Goal: Task Accomplishment & Management: Complete application form

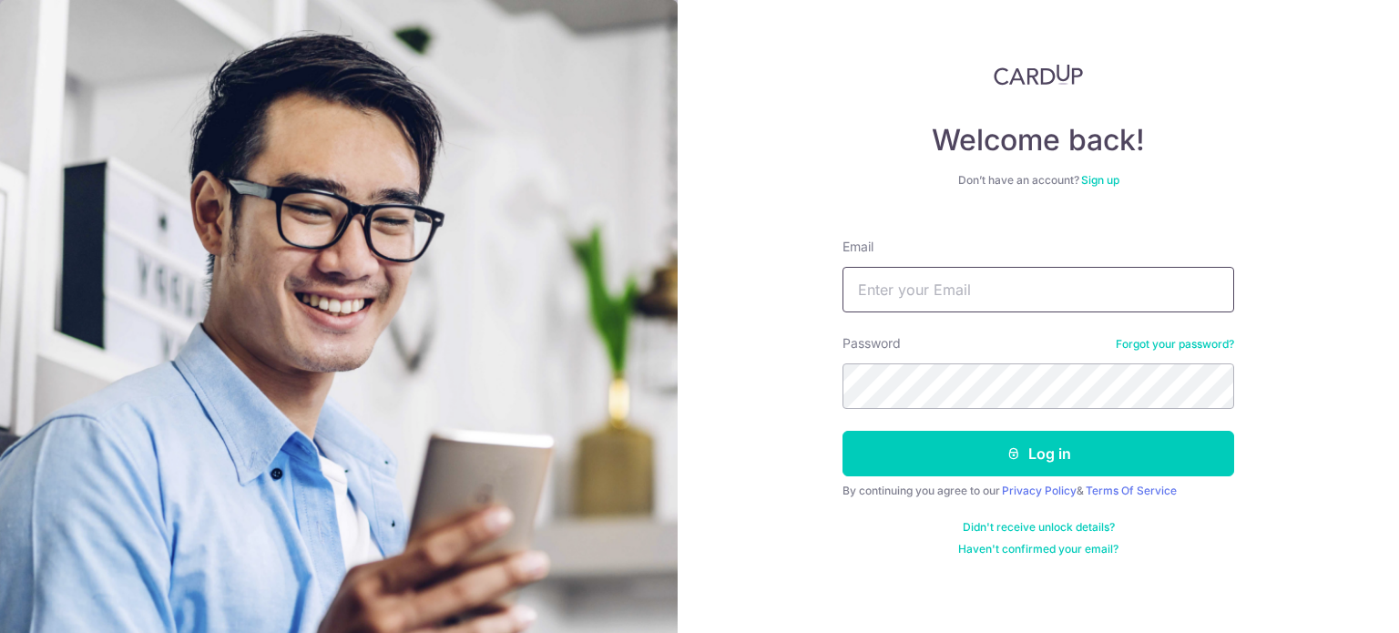
click at [923, 294] on input "Email" at bounding box center [1039, 290] width 392 height 46
type input "Jsooyannloong@gmail.com"
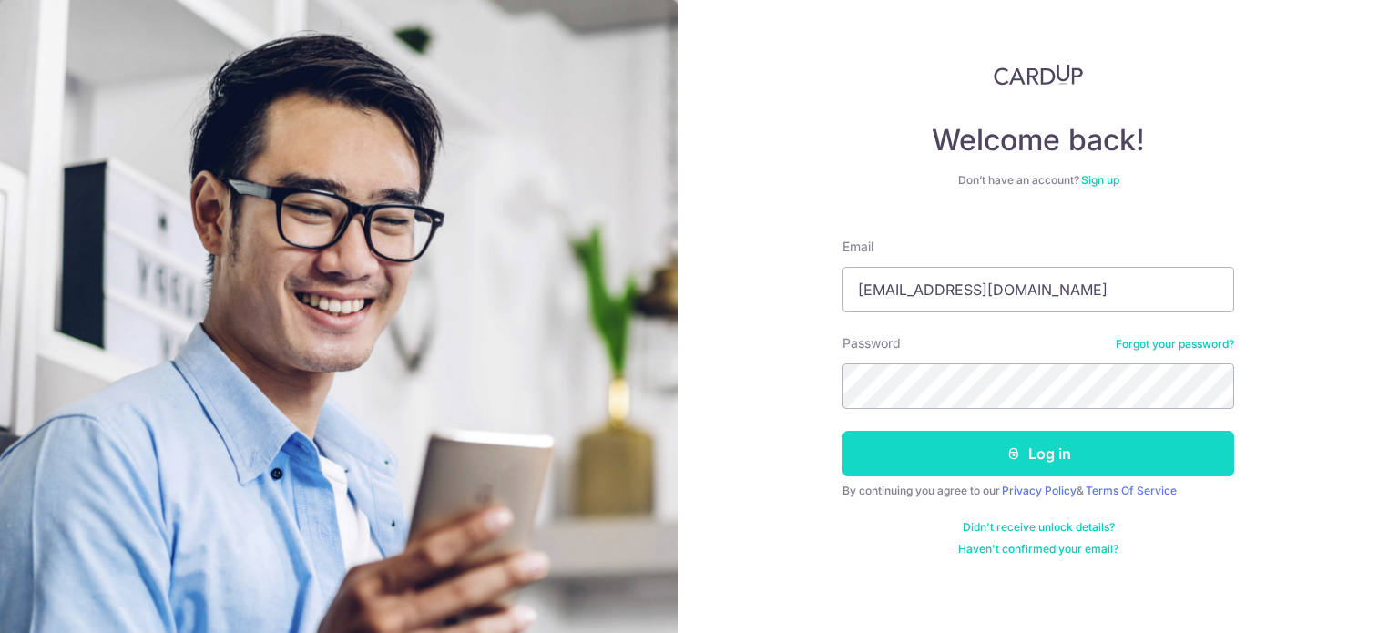
click at [957, 444] on button "Log in" at bounding box center [1039, 454] width 392 height 46
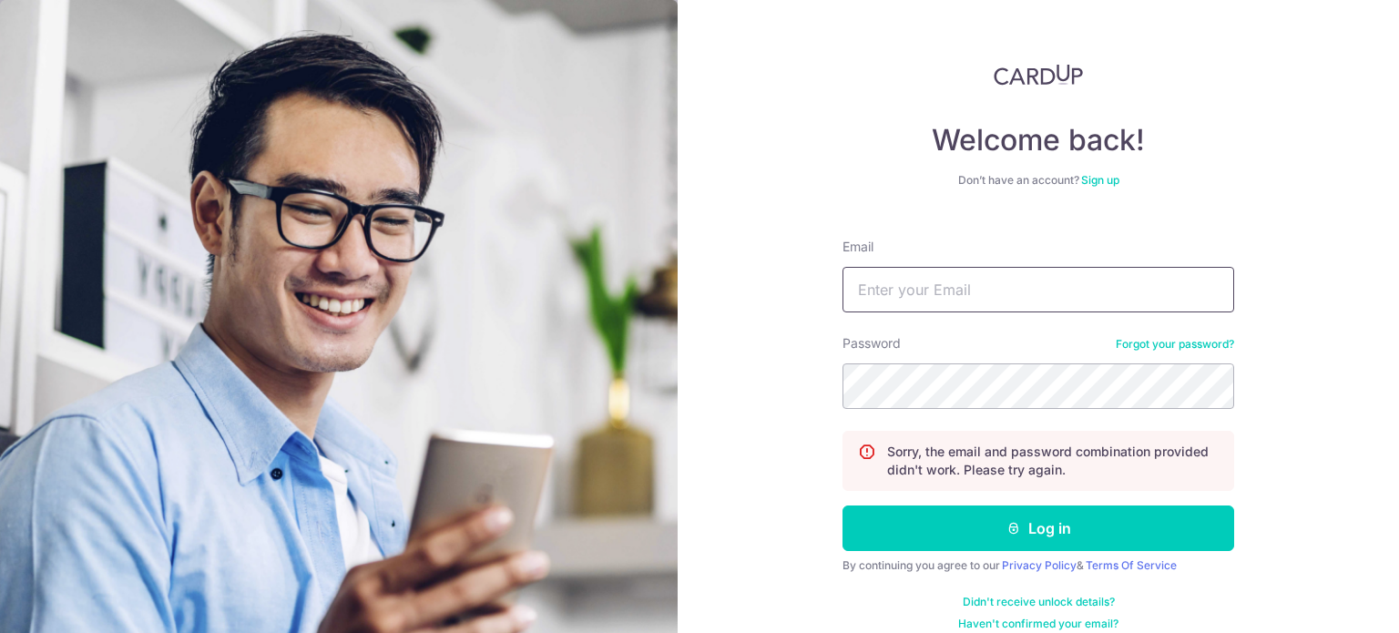
click at [910, 297] on input "Email" at bounding box center [1039, 290] width 392 height 46
type input "[EMAIL_ADDRESS][DOMAIN_NAME]"
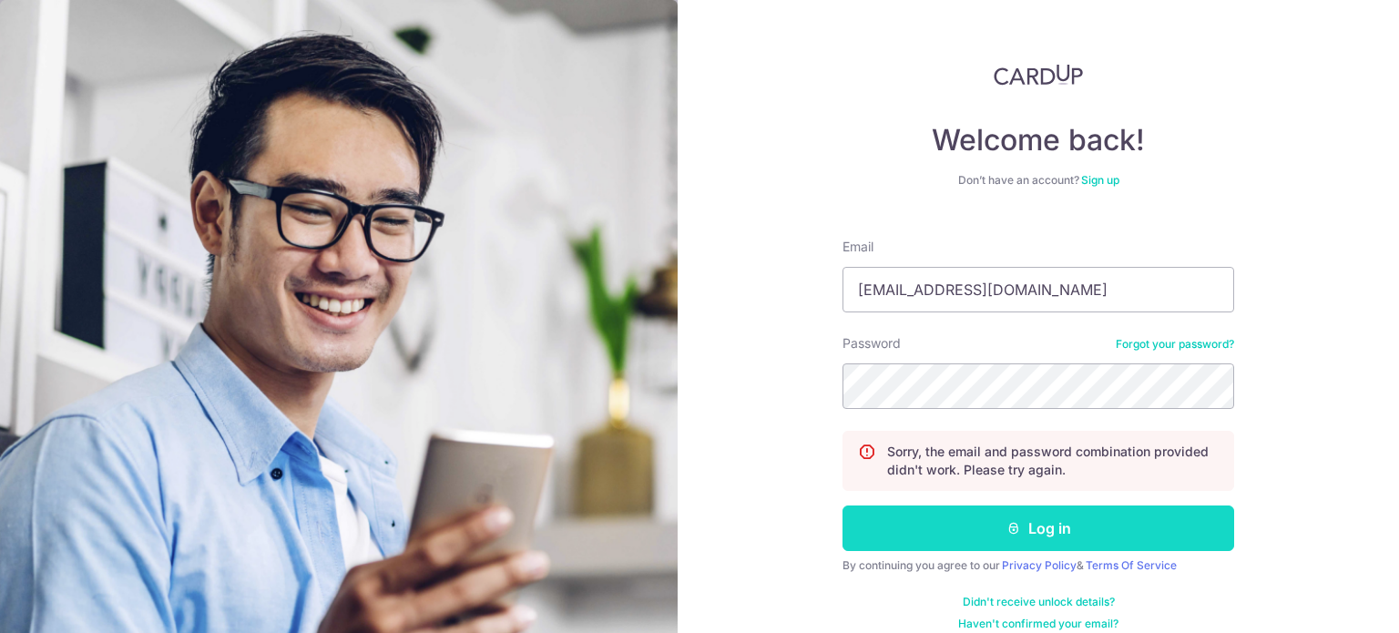
click at [911, 532] on button "Log in" at bounding box center [1039, 529] width 392 height 46
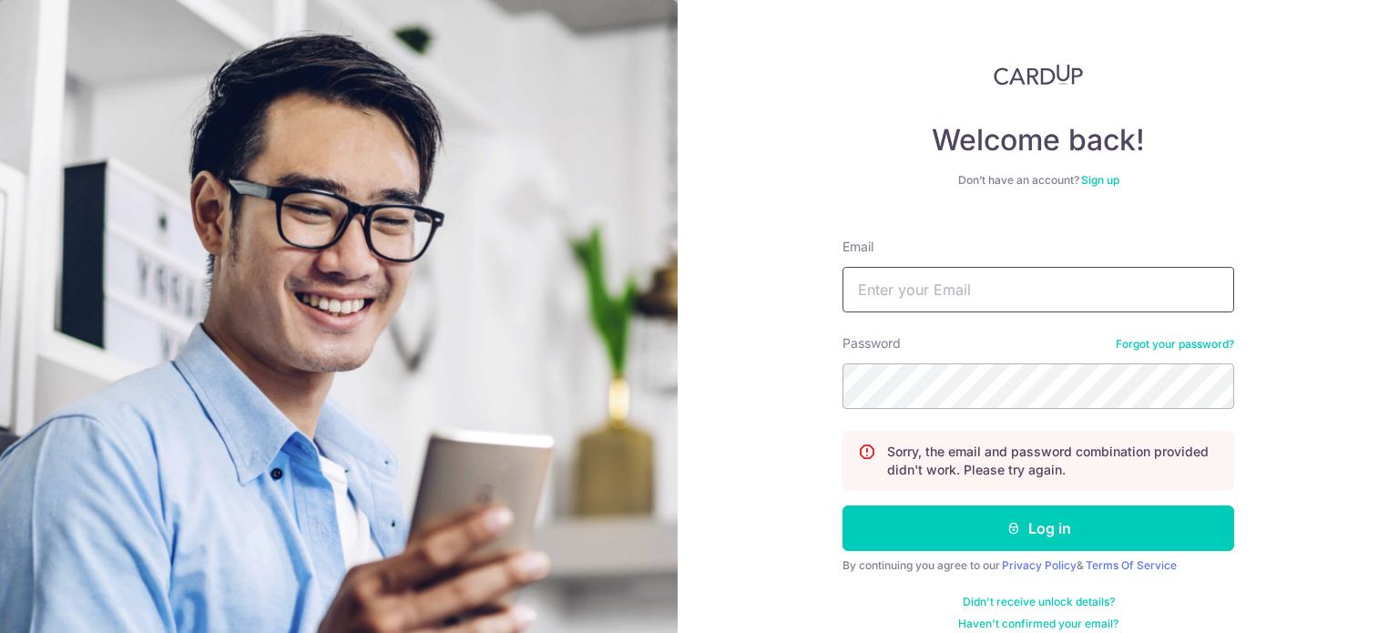
click at [911, 271] on input "Email" at bounding box center [1039, 290] width 392 height 46
type input "[EMAIL_ADDRESS][DOMAIN_NAME]"
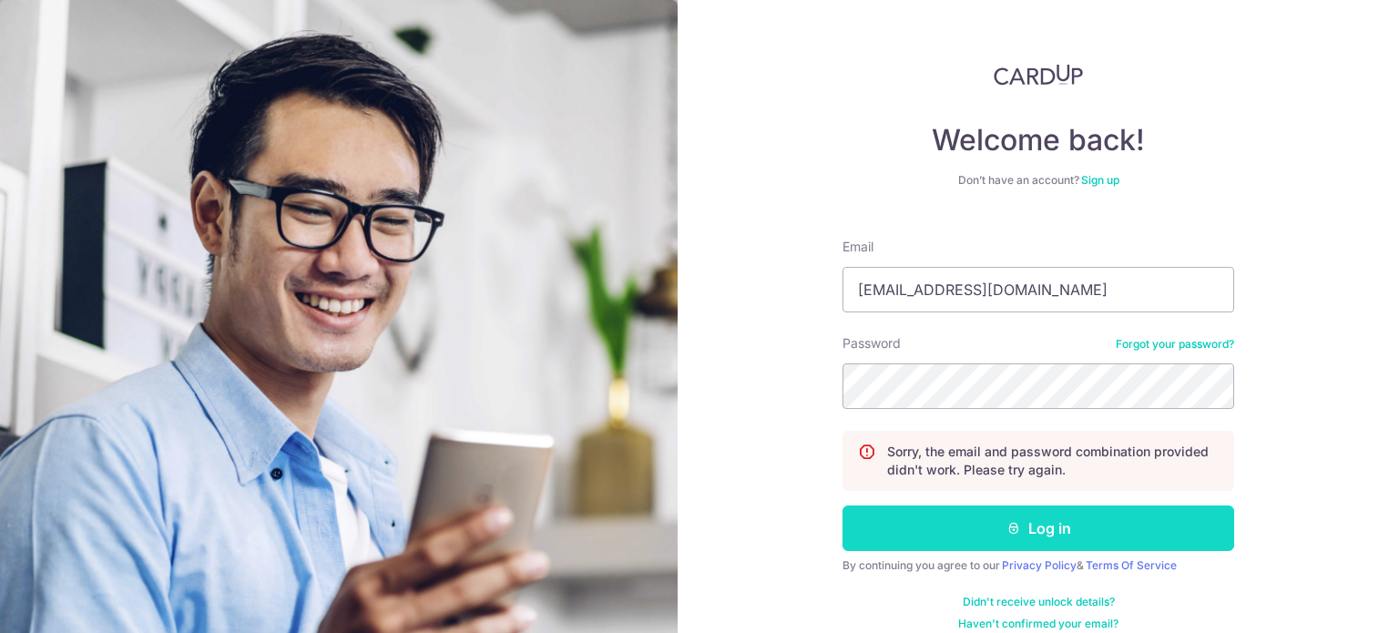
click at [918, 527] on button "Log in" at bounding box center [1039, 529] width 392 height 46
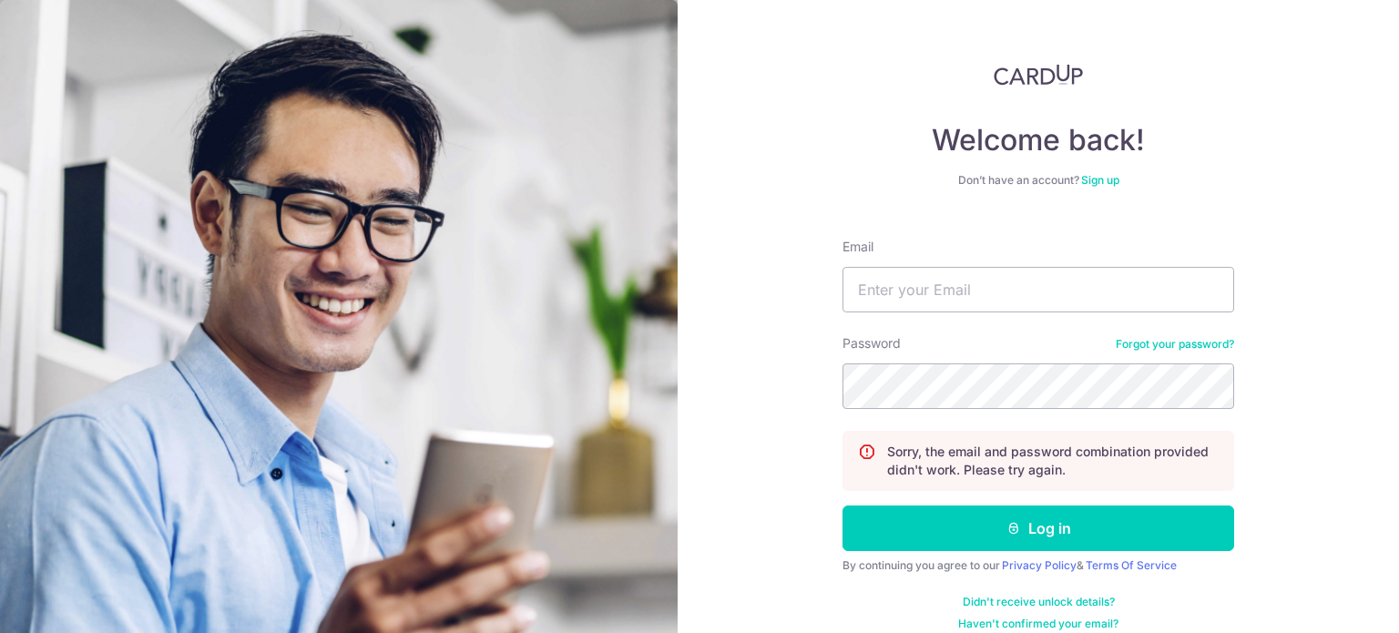
click at [1135, 338] on link "Forgot your password?" at bounding box center [1175, 344] width 118 height 15
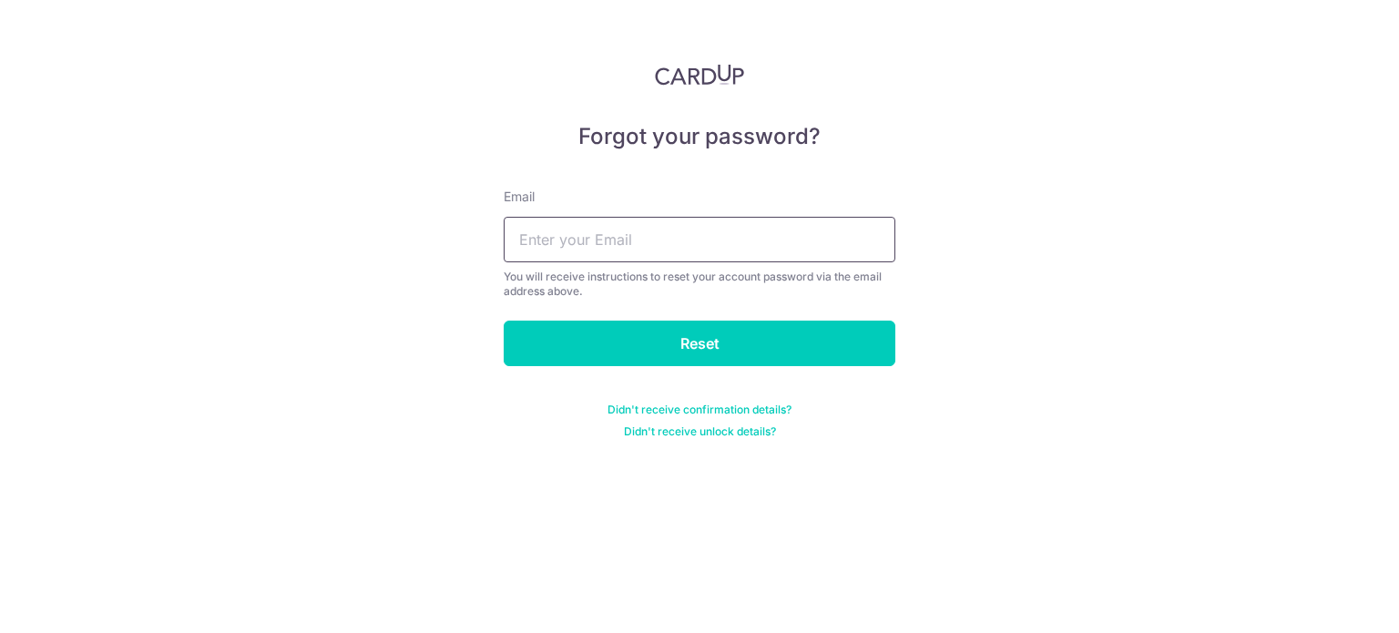
click at [731, 234] on input "text" at bounding box center [700, 240] width 392 height 46
type input "[EMAIL_ADDRESS][DOMAIN_NAME]"
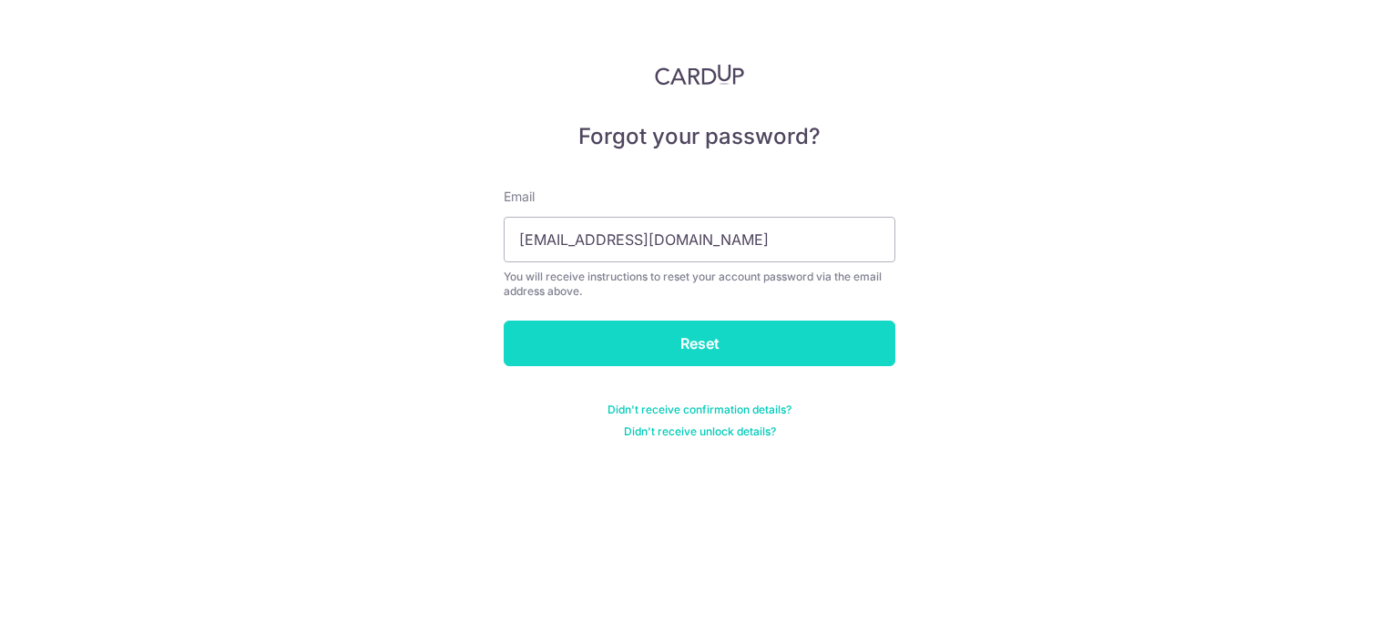
click at [746, 337] on input "Reset" at bounding box center [700, 344] width 392 height 46
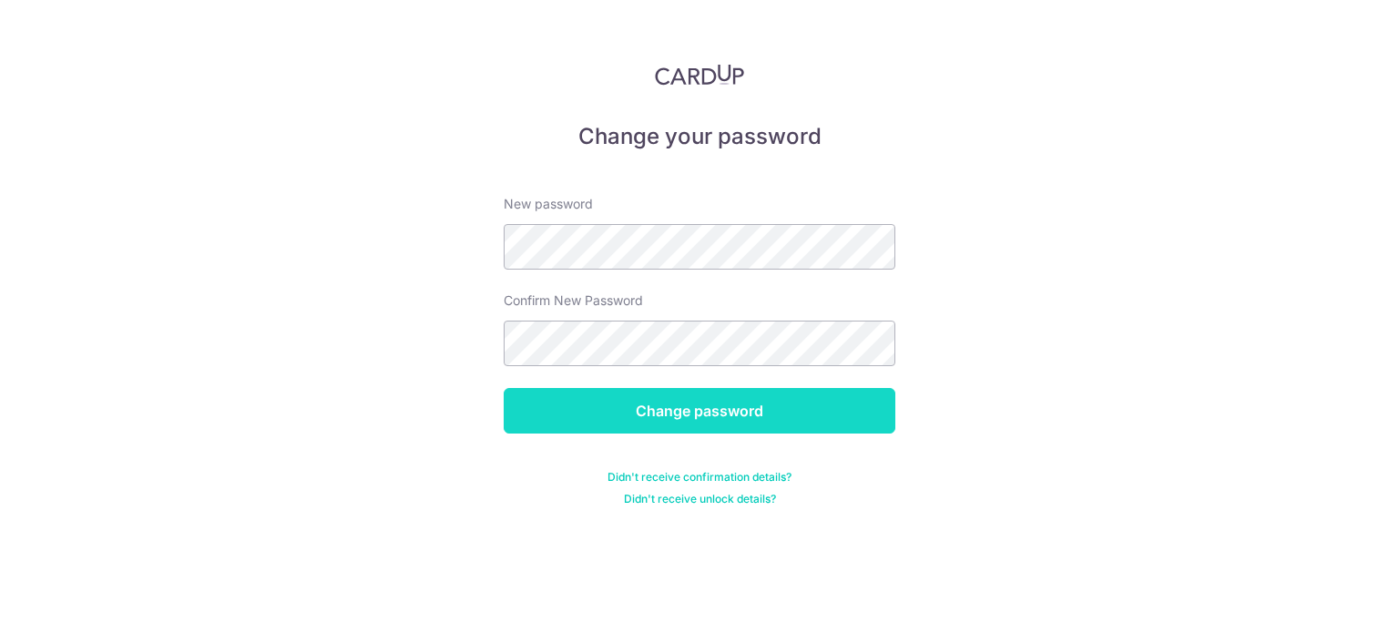
click at [566, 401] on input "Change password" at bounding box center [700, 411] width 392 height 46
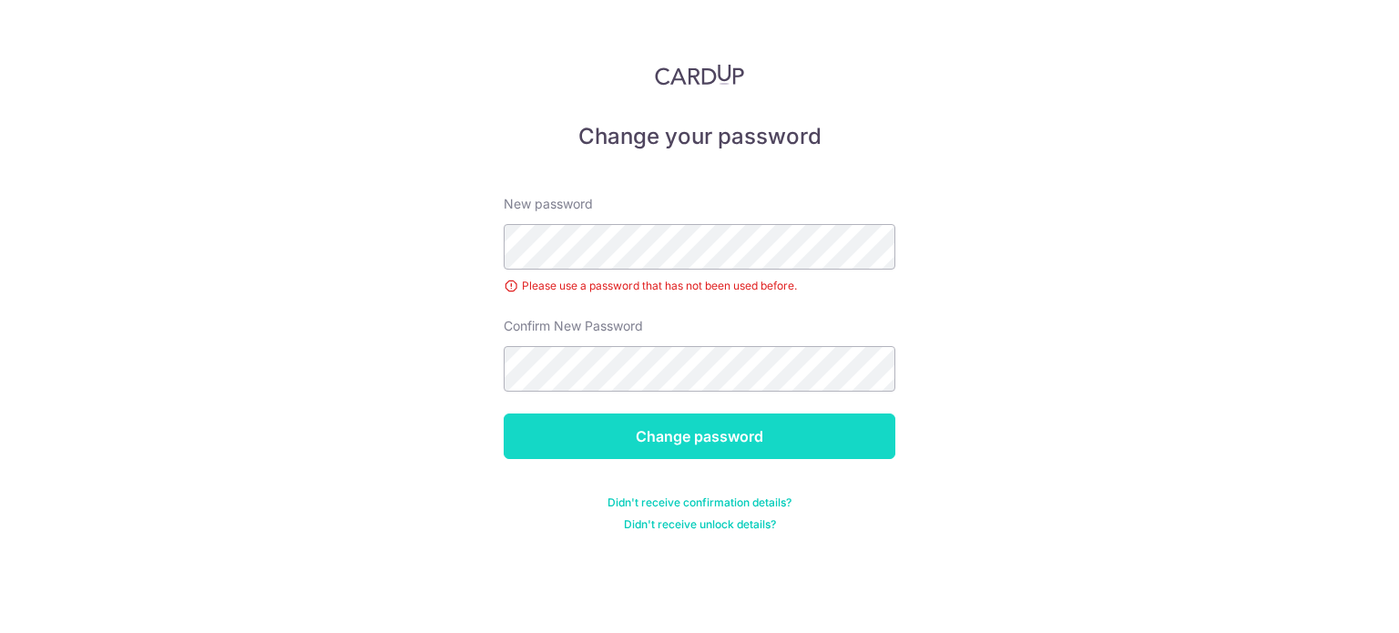
click at [556, 432] on input "Change password" at bounding box center [700, 437] width 392 height 46
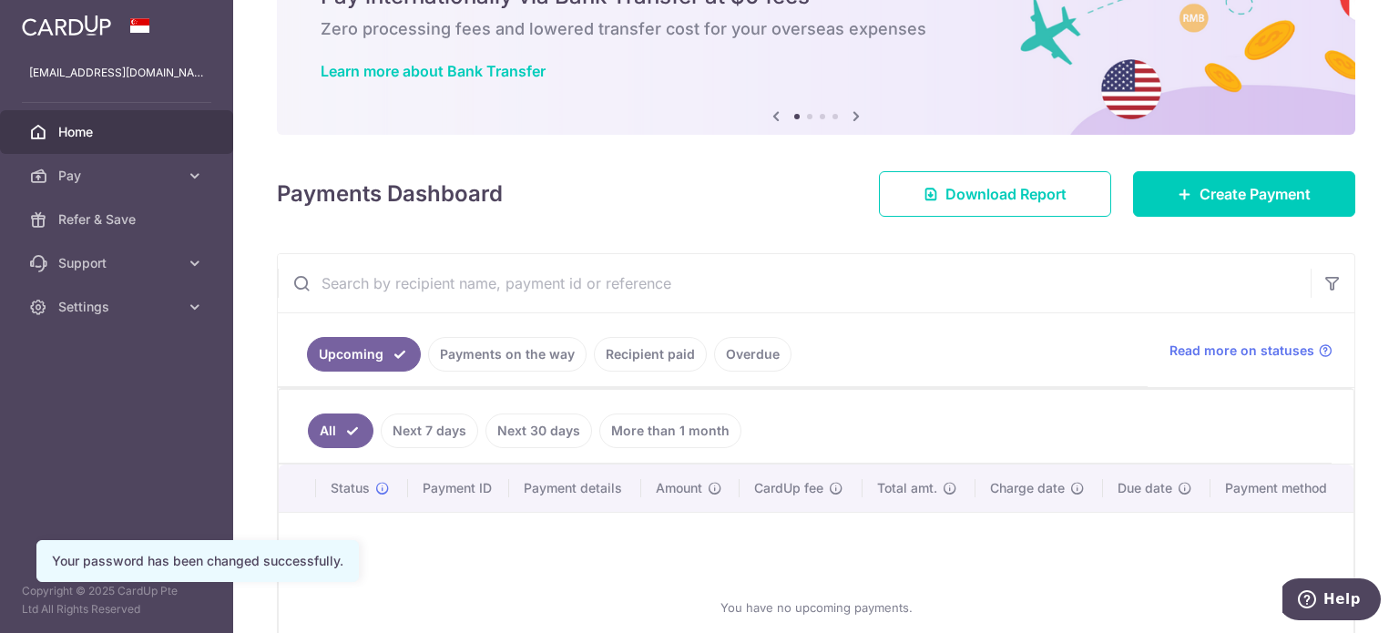
scroll to position [253, 0]
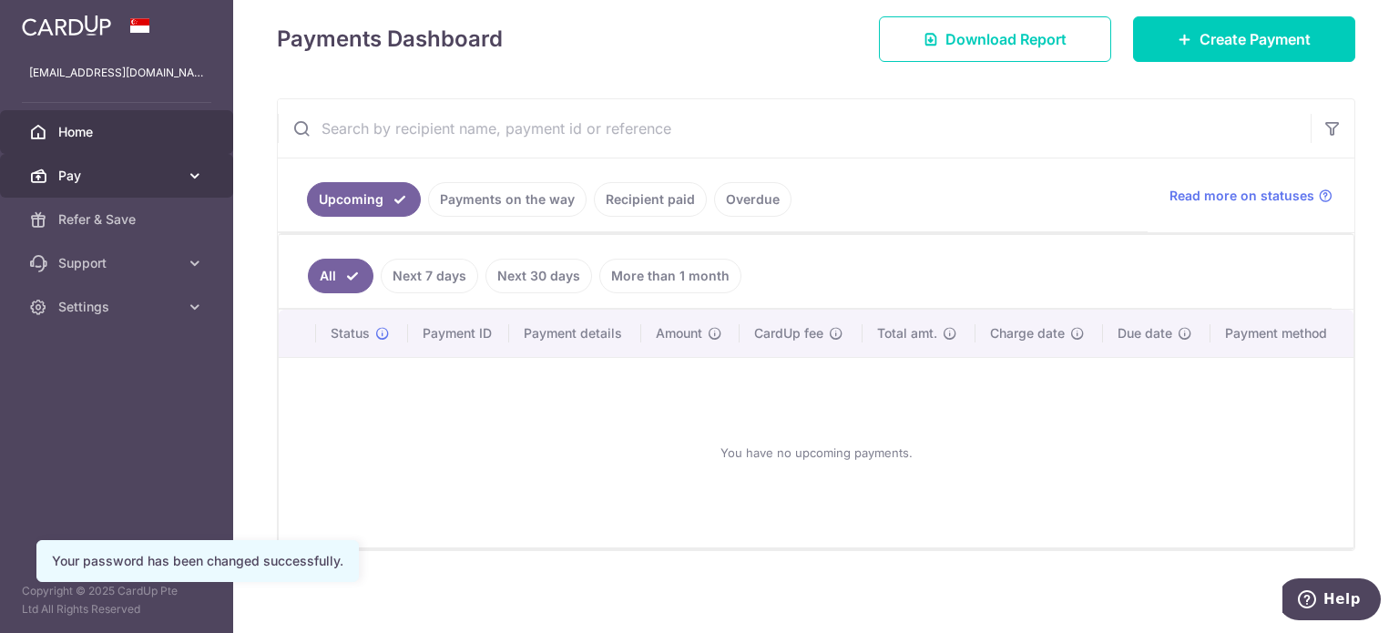
click at [160, 176] on span "Pay" at bounding box center [118, 176] width 120 height 18
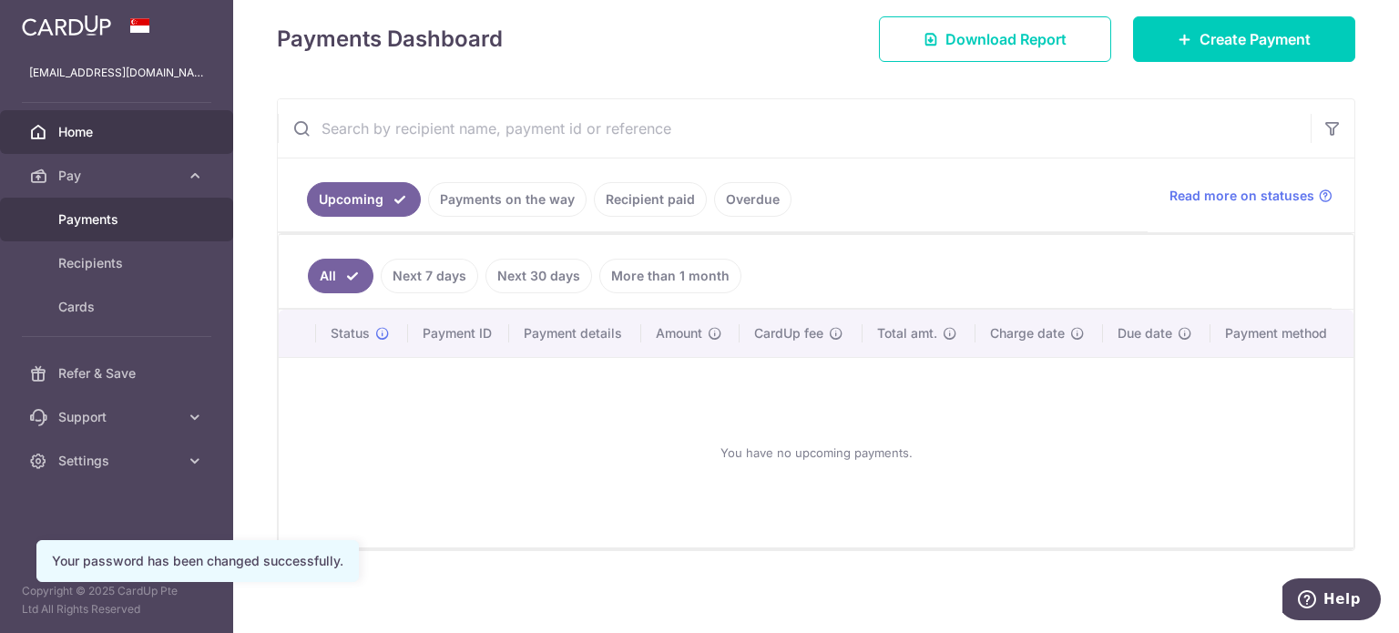
click at [139, 218] on span "Payments" at bounding box center [118, 219] width 120 height 18
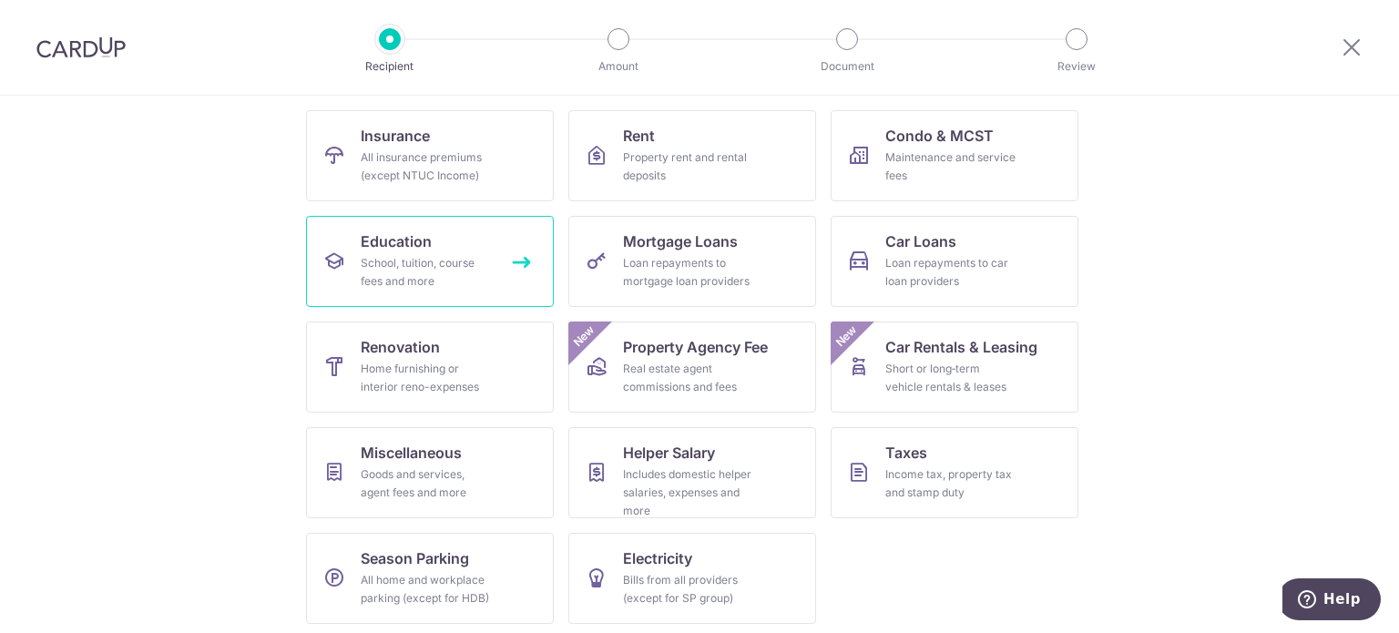
scroll to position [181, 0]
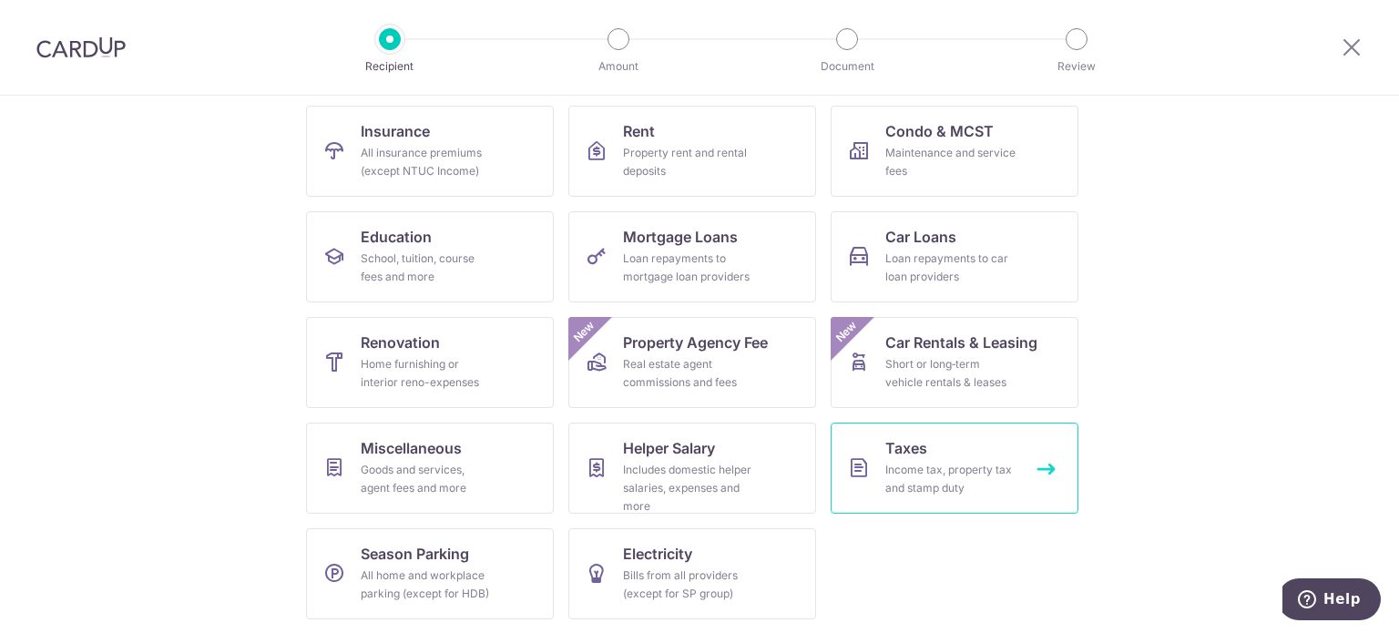
click at [936, 464] on div "Income tax, property tax and stamp duty" at bounding box center [950, 479] width 131 height 36
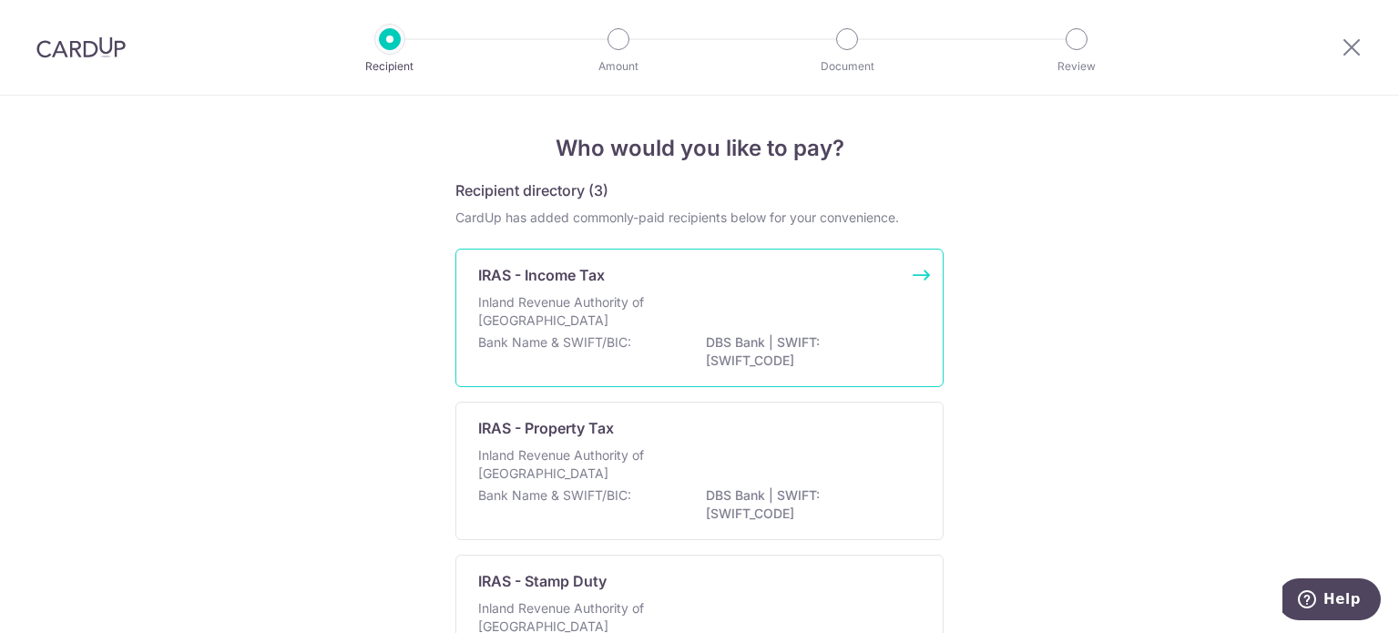
click at [705, 316] on div "Inland Revenue Authority of [GEOGRAPHIC_DATA]" at bounding box center [699, 313] width 443 height 40
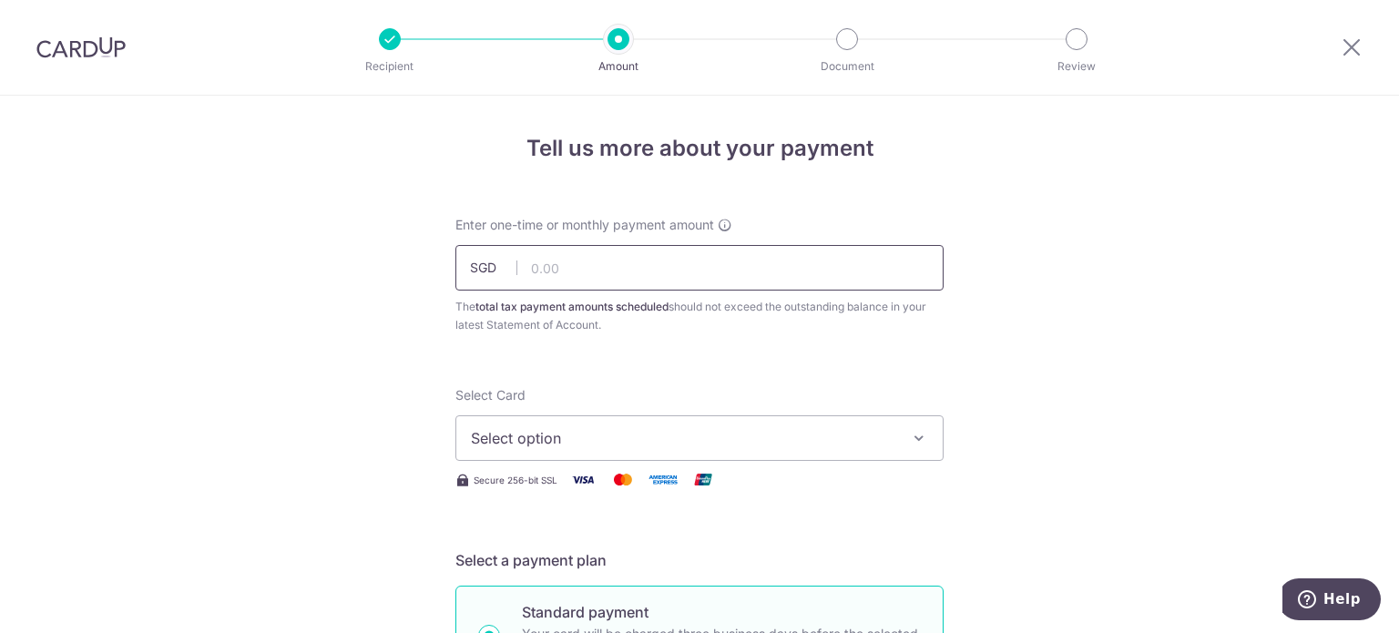
click at [618, 259] on input "text" at bounding box center [699, 268] width 488 height 46
type input "820.43"
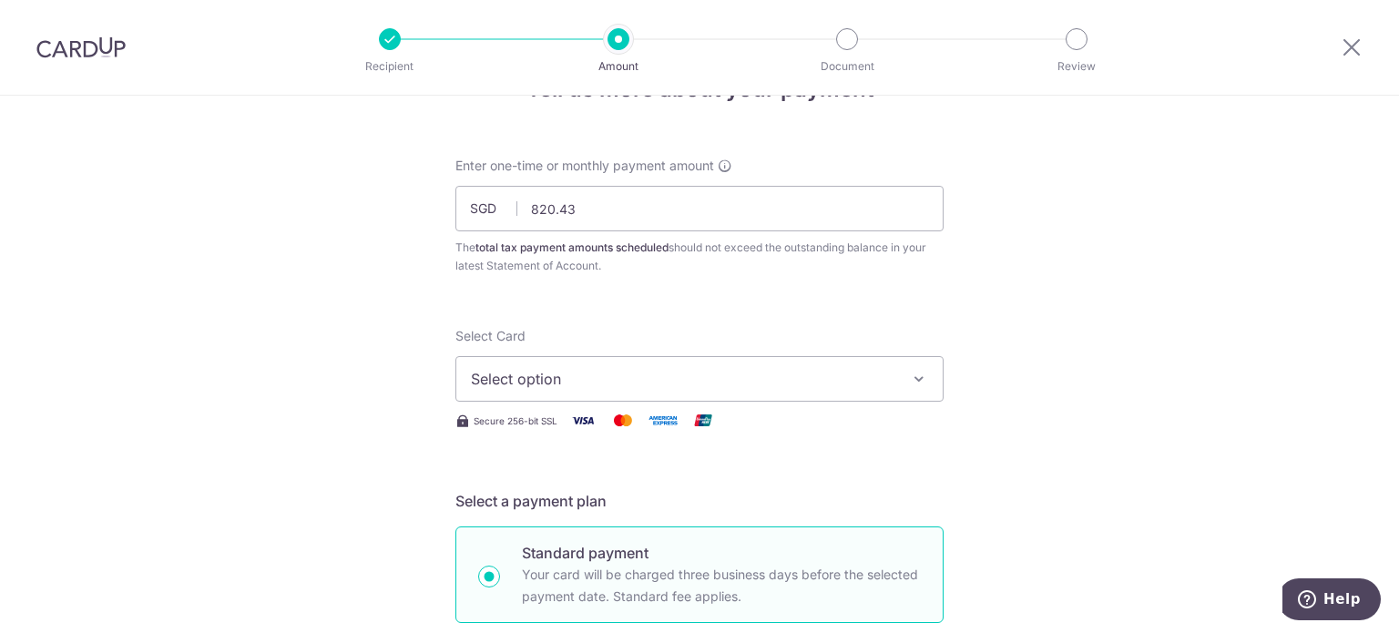
scroll to position [182, 0]
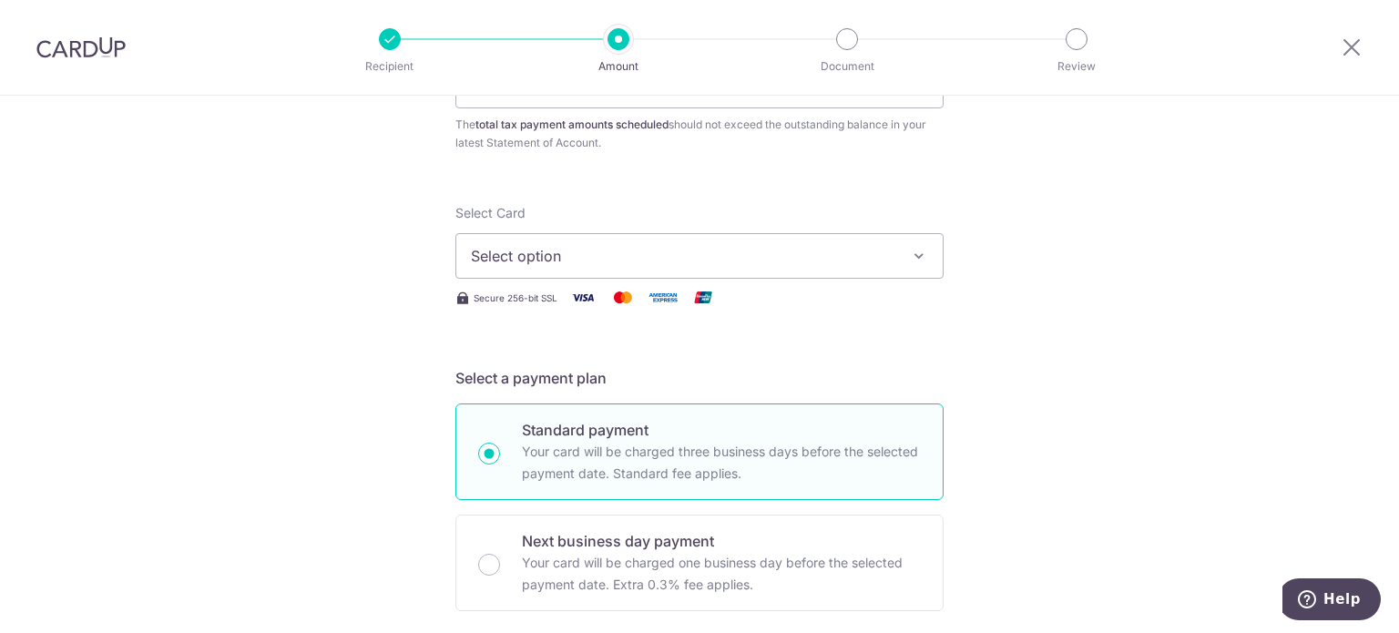
click at [605, 251] on span "Select option" at bounding box center [683, 256] width 425 height 22
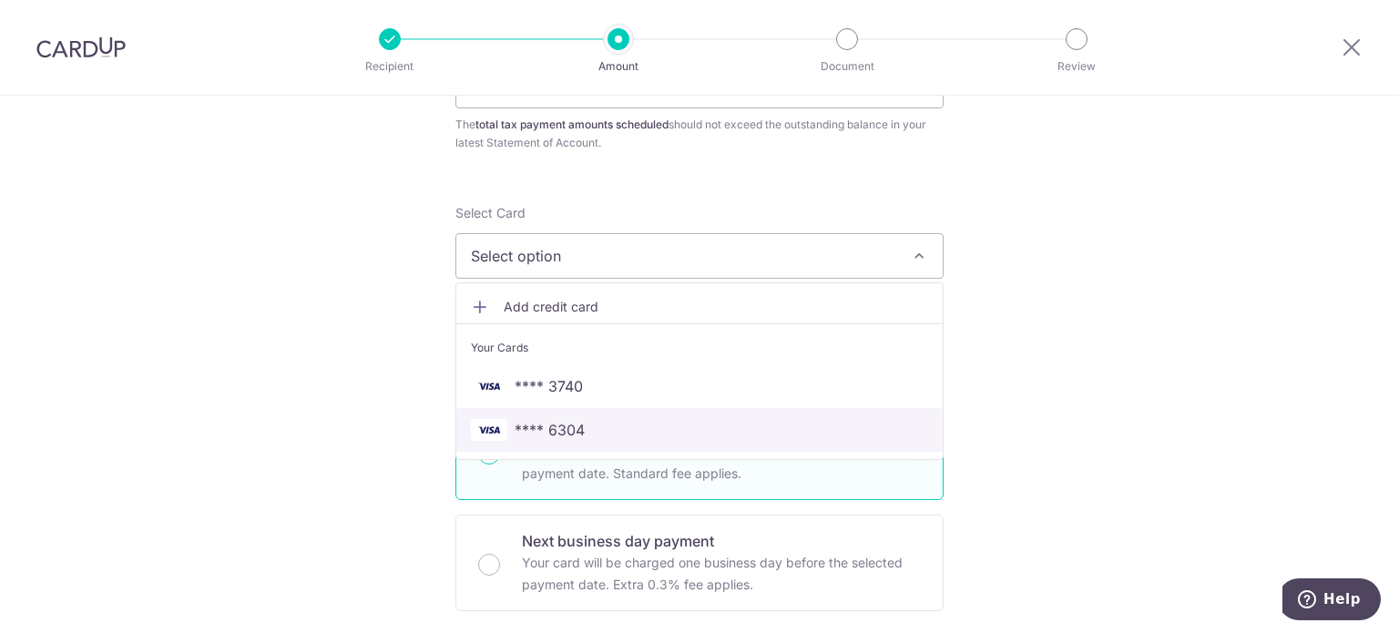
click at [609, 424] on span "**** 6304" at bounding box center [699, 430] width 457 height 22
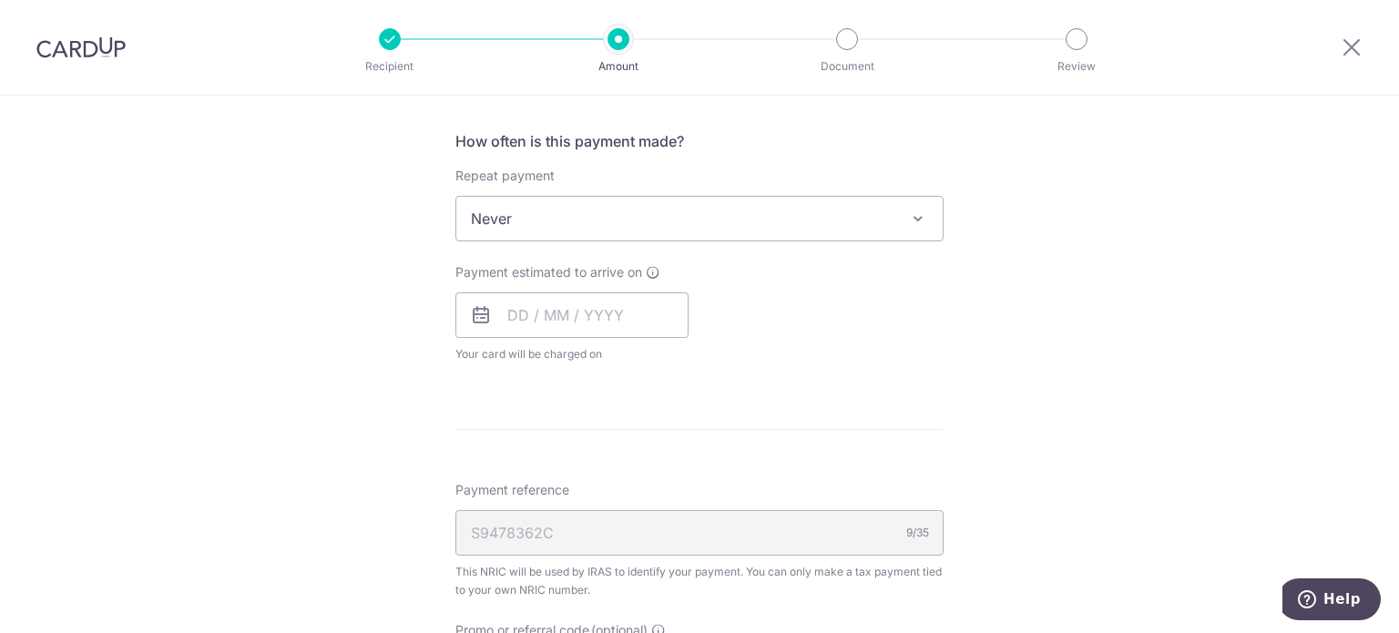
scroll to position [729, 0]
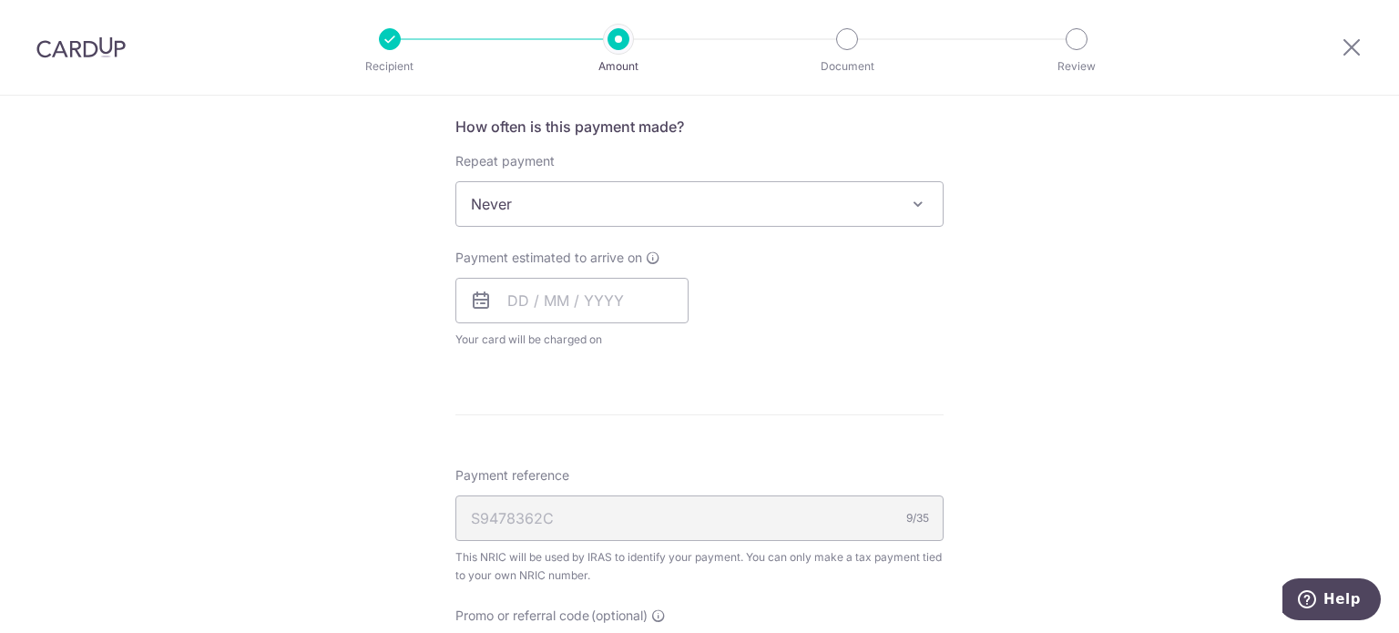
click at [734, 205] on span "Never" at bounding box center [699, 204] width 486 height 44
click at [259, 281] on div "Tell us more about your payment Enter one-time or monthly payment amount SGD 82…" at bounding box center [699, 213] width 1399 height 1692
click at [554, 289] on input "text" at bounding box center [571, 301] width 233 height 46
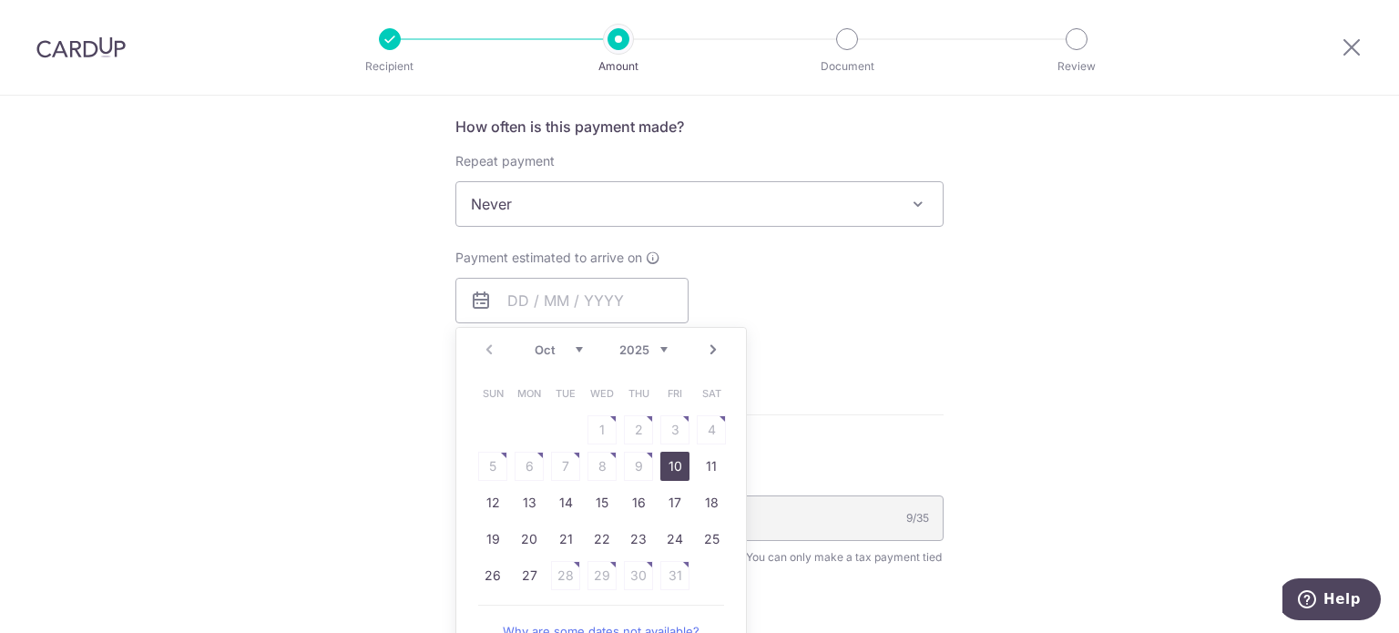
drag, startPoint x: 404, startPoint y: 352, endPoint x: 419, endPoint y: 344, distance: 17.1
click at [404, 352] on div "Tell us more about your payment Enter one-time or monthly payment amount SGD 82…" at bounding box center [699, 213] width 1399 height 1692
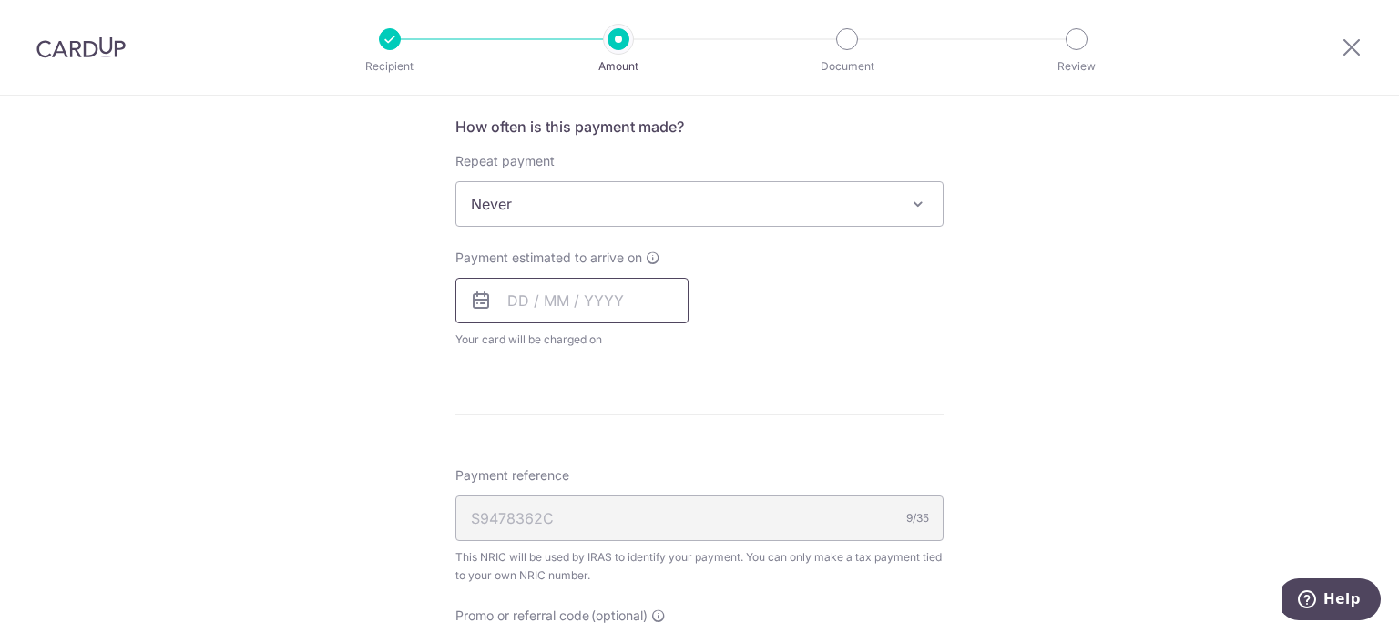
click at [510, 304] on input "text" at bounding box center [571, 301] width 233 height 46
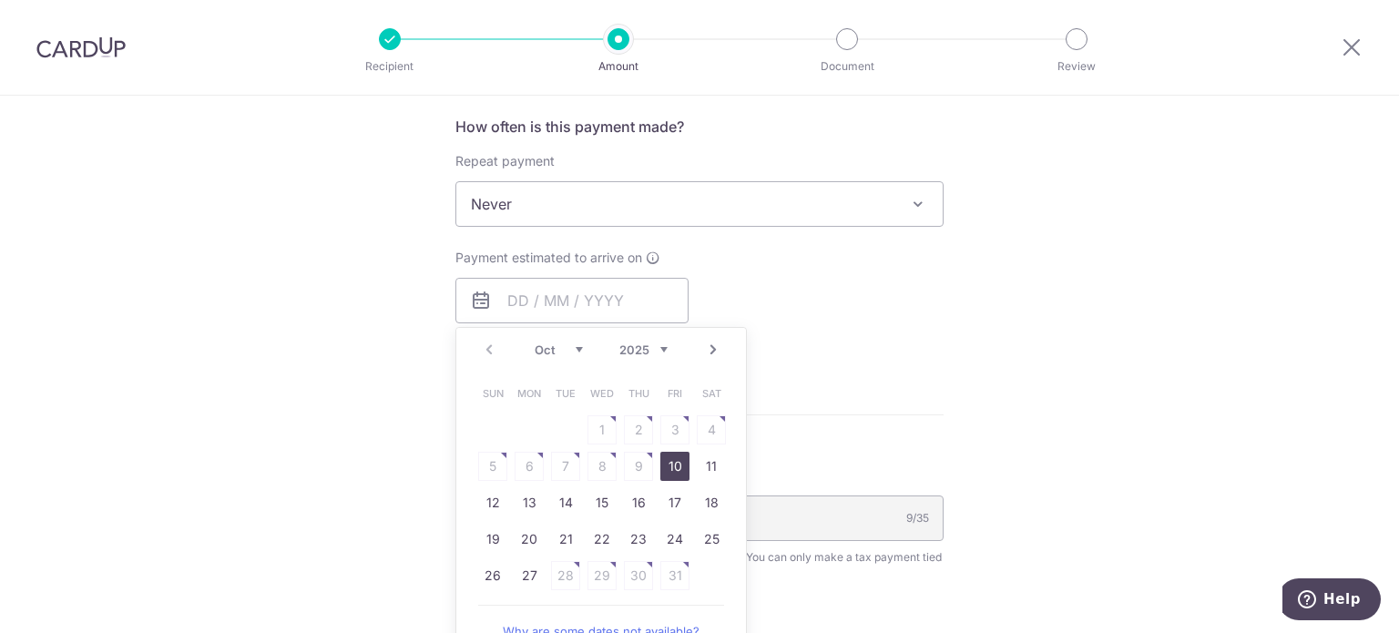
click at [667, 462] on link "10" at bounding box center [674, 466] width 29 height 29
type input "10/10/2025"
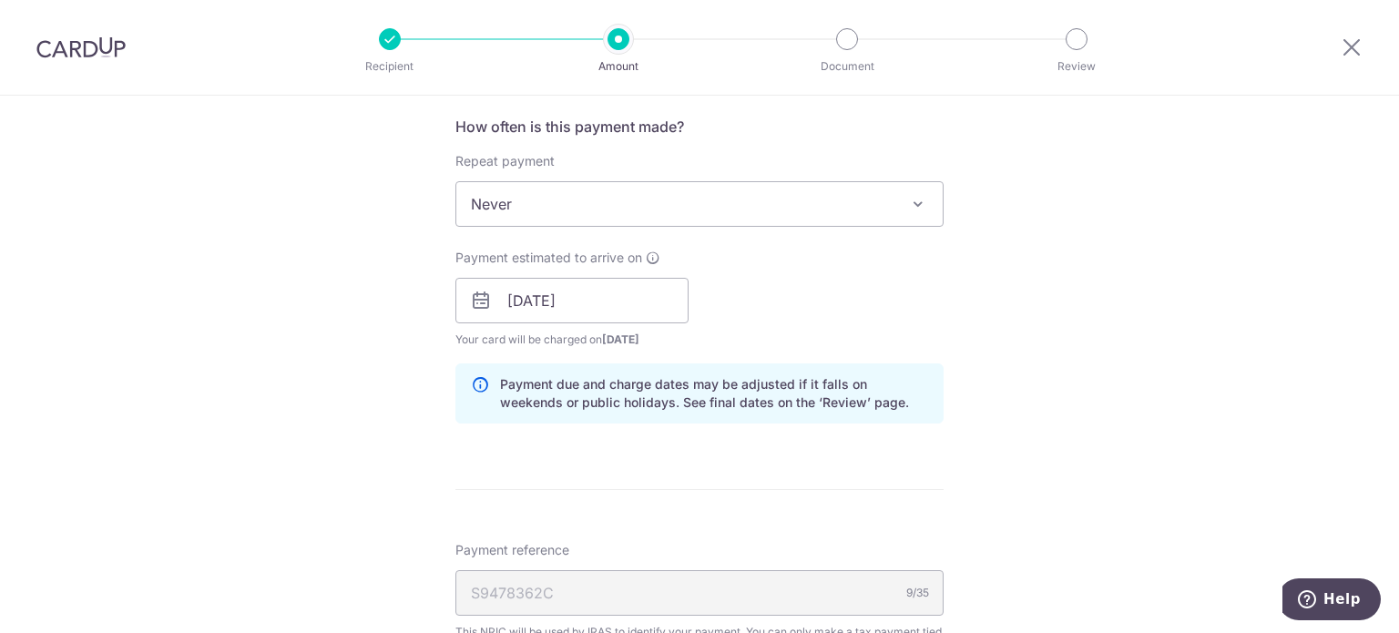
click at [689, 489] on hr at bounding box center [699, 489] width 488 height 1
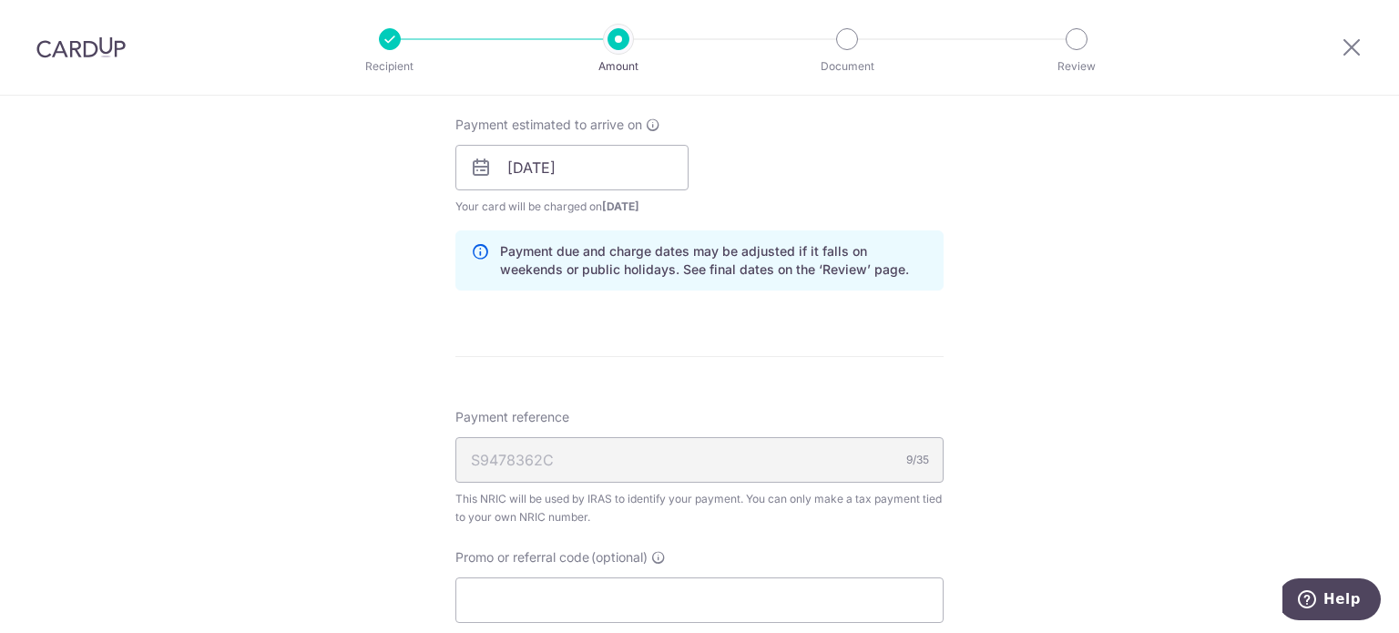
scroll to position [1226, 0]
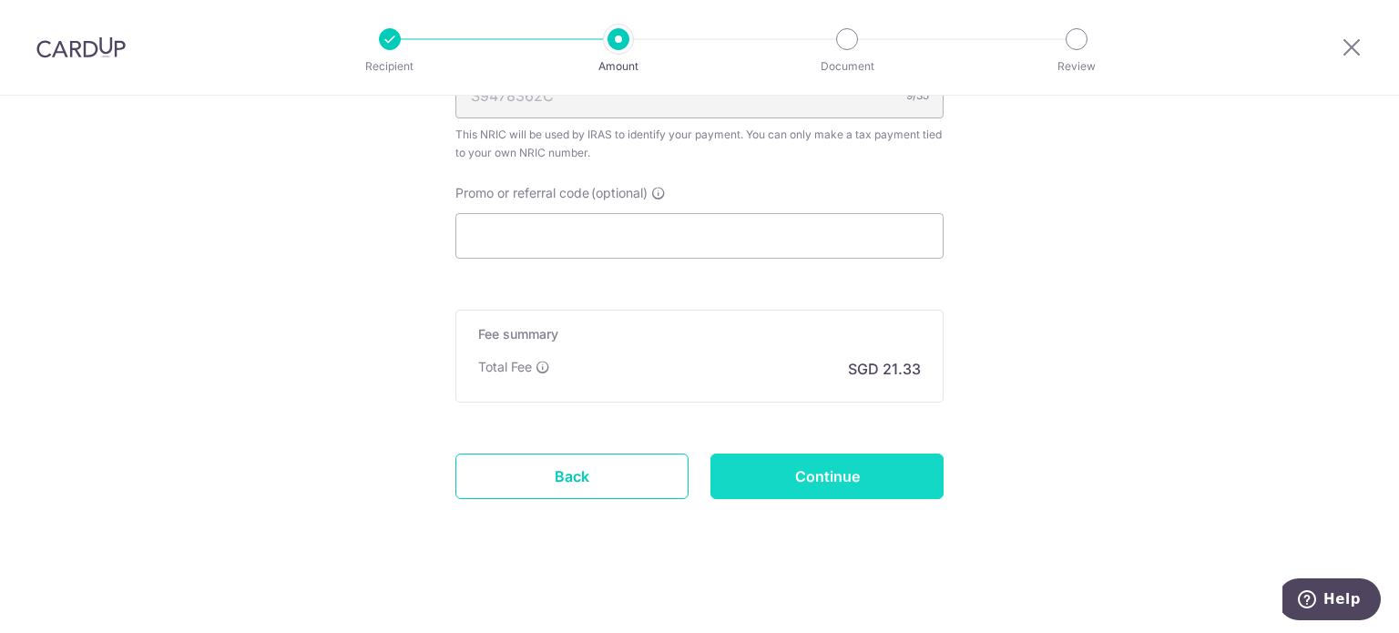
click at [846, 463] on input "Continue" at bounding box center [827, 477] width 233 height 46
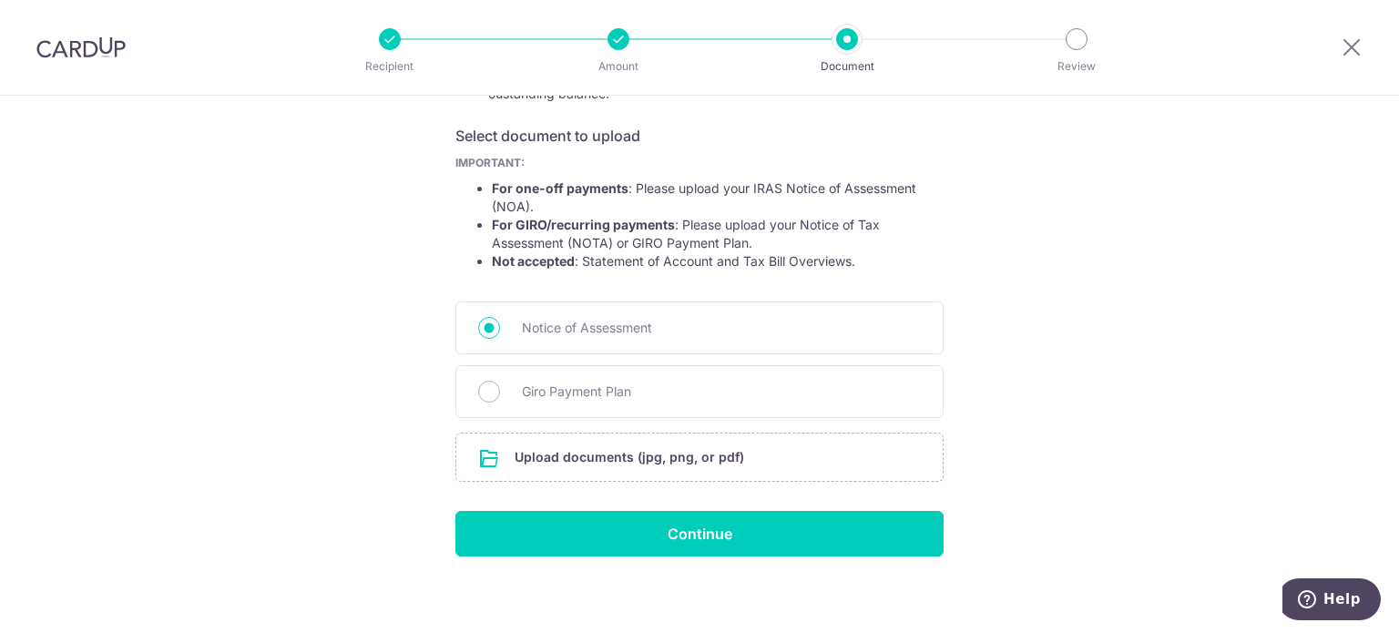
scroll to position [295, 0]
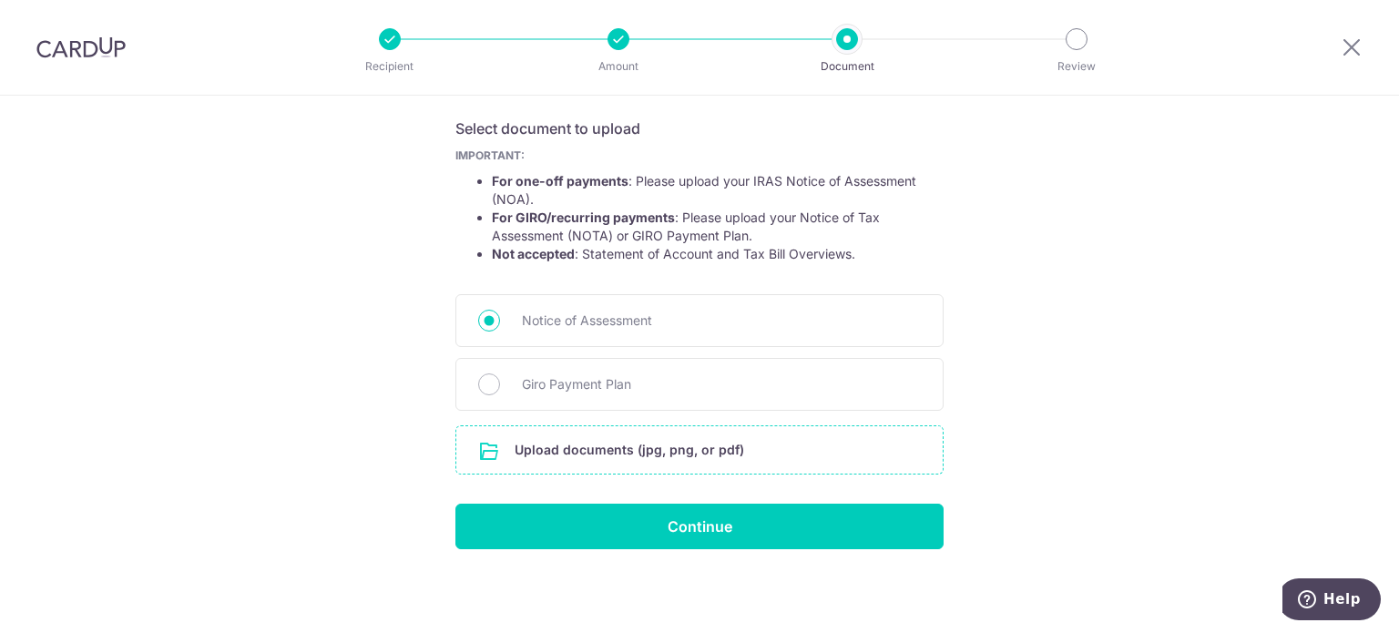
click at [664, 458] on input "file" at bounding box center [699, 449] width 486 height 47
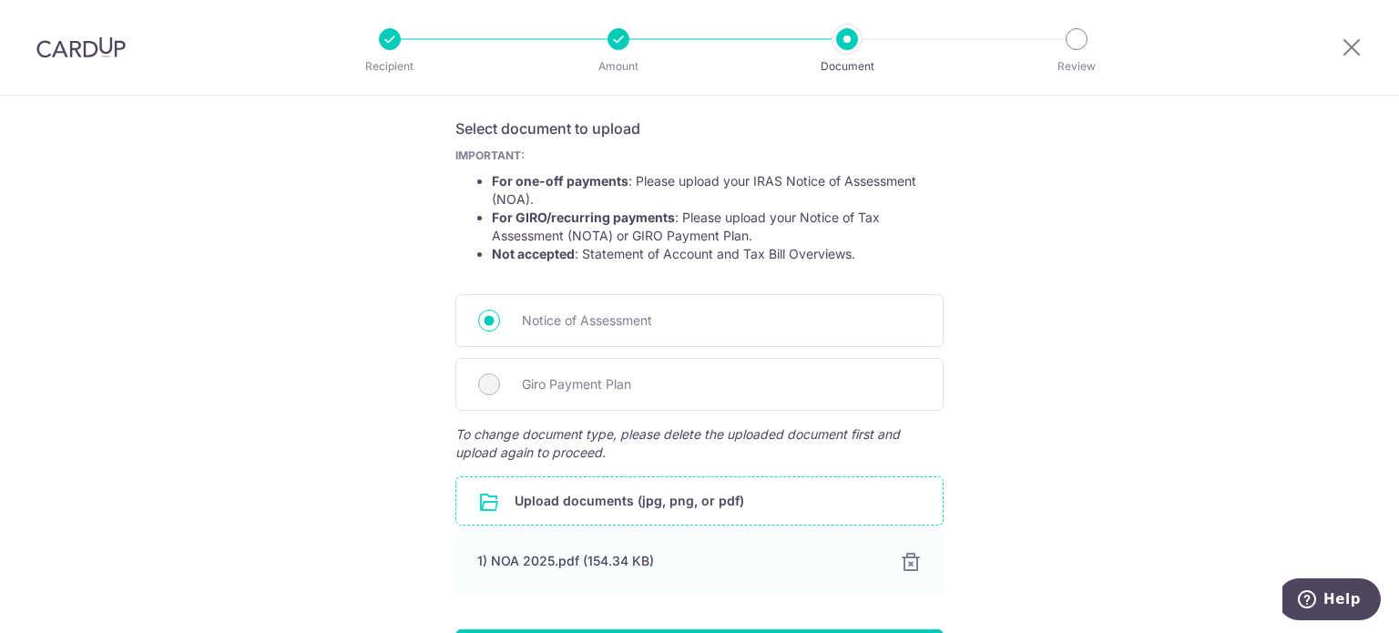
scroll to position [421, 0]
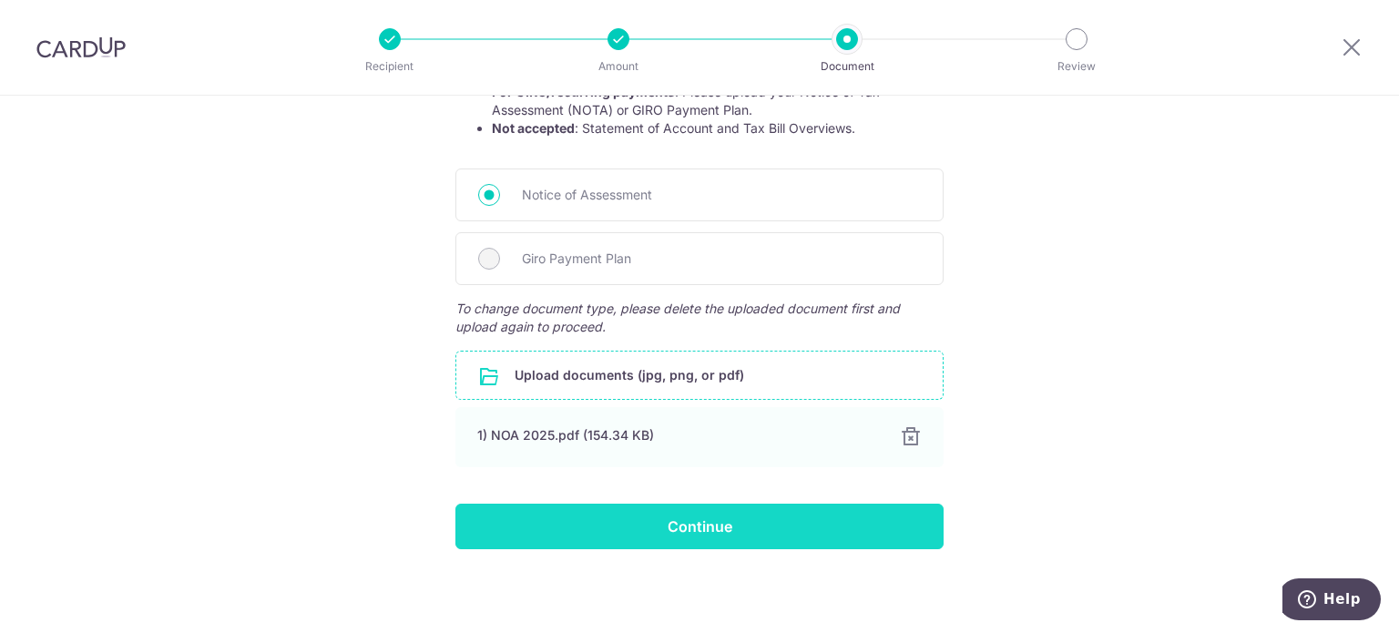
click at [686, 526] on input "Continue" at bounding box center [699, 527] width 488 height 46
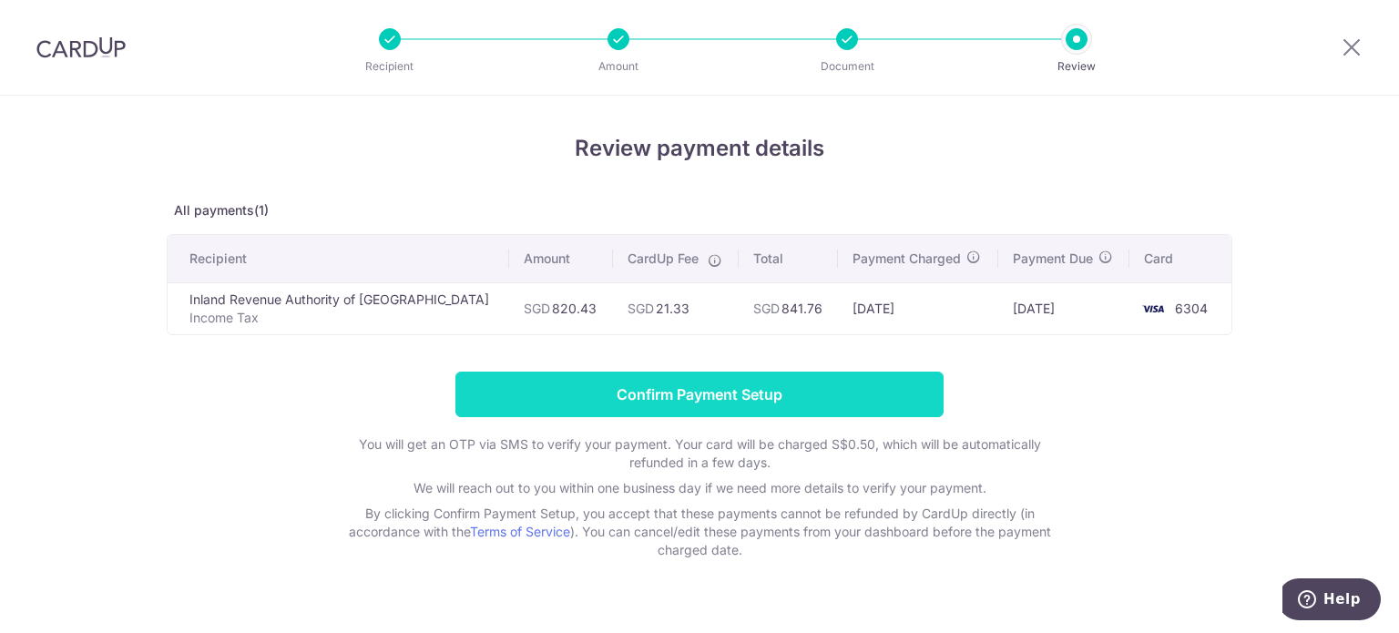
click at [751, 393] on input "Confirm Payment Setup" at bounding box center [699, 395] width 488 height 46
